Goal: Task Accomplishment & Management: Manage account settings

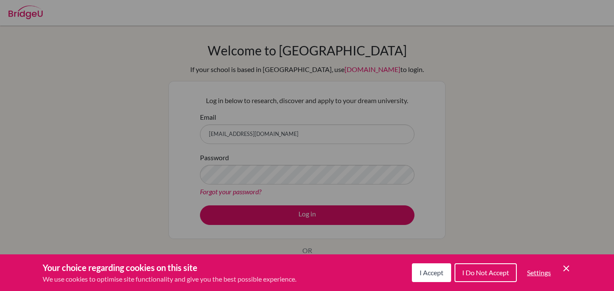
click at [424, 272] on span "I Accept" at bounding box center [431, 272] width 24 height 8
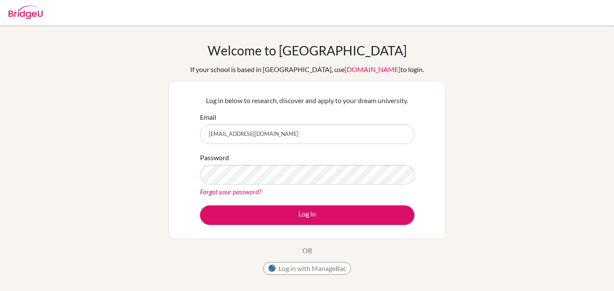
click at [237, 189] on link "Forgot your password?" at bounding box center [230, 192] width 61 height 8
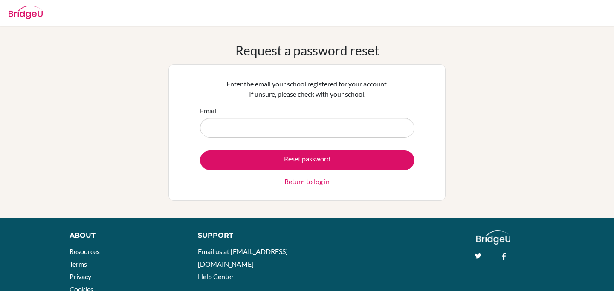
click at [234, 130] on input "Email" at bounding box center [307, 128] width 214 height 20
type input "diyadhir.stu@npsinternational.edu.sg"
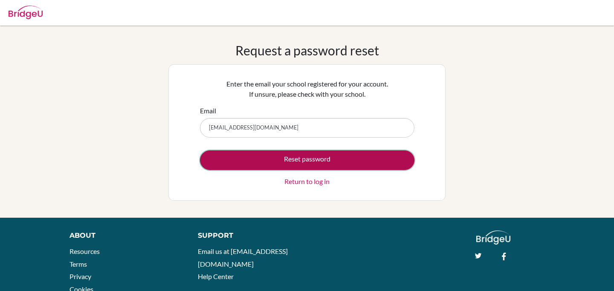
click at [249, 160] on button "Reset password" at bounding box center [307, 160] width 214 height 20
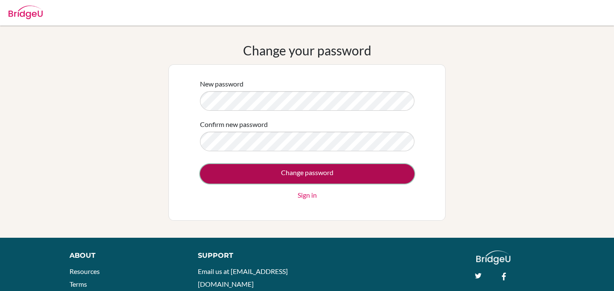
click at [326, 177] on input "Change password" at bounding box center [307, 174] width 214 height 20
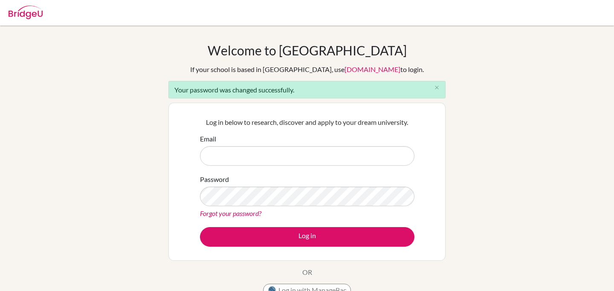
click at [307, 153] on input "Email" at bounding box center [307, 156] width 214 height 20
type input "[EMAIL_ADDRESS][DOMAIN_NAME]"
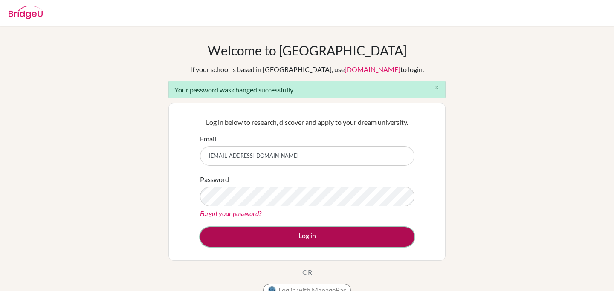
click at [303, 241] on button "Log in" at bounding box center [307, 237] width 214 height 20
